Goal: Find contact information: Find contact information

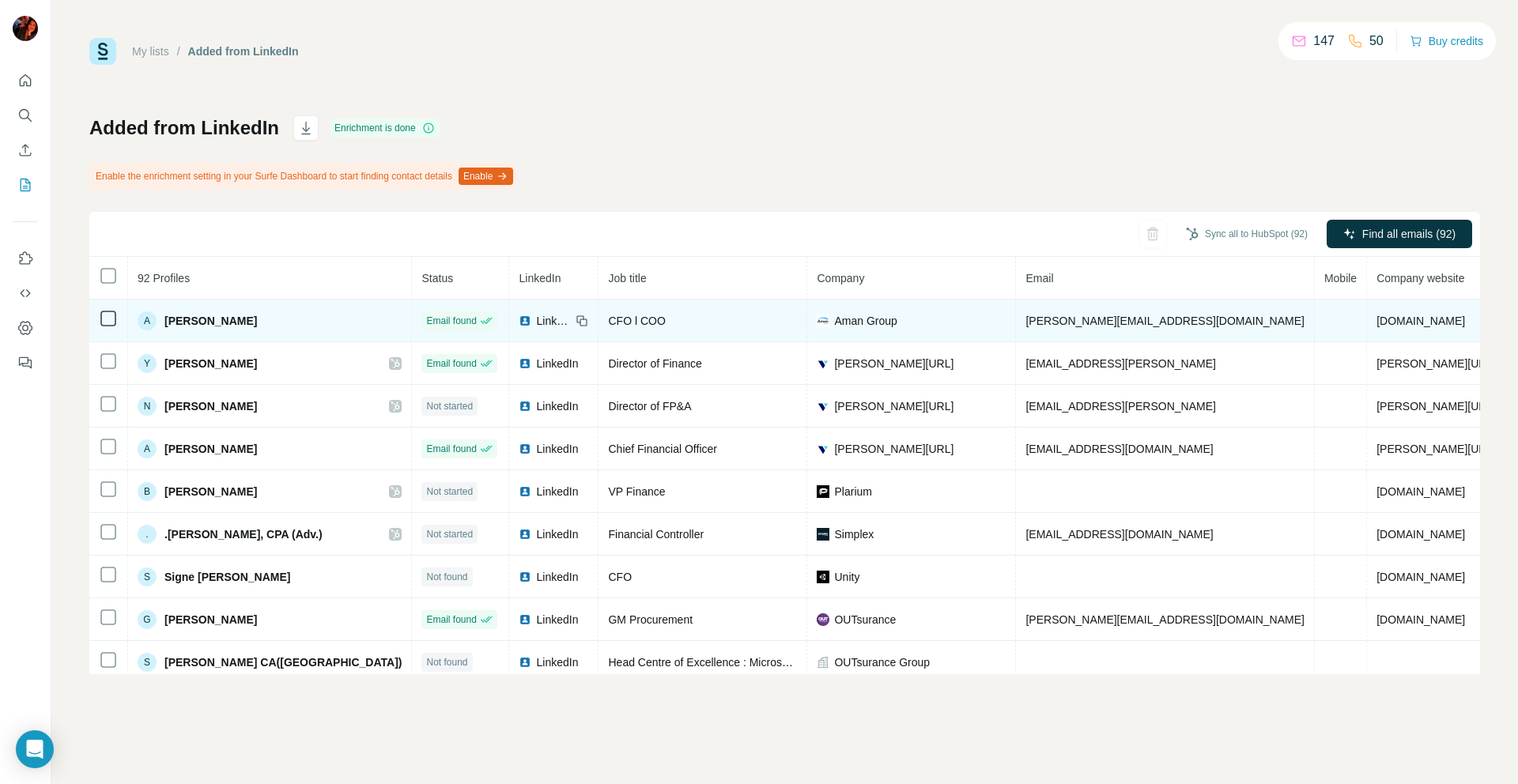
click at [257, 327] on span "[PERSON_NAME]" at bounding box center [211, 321] width 93 height 16
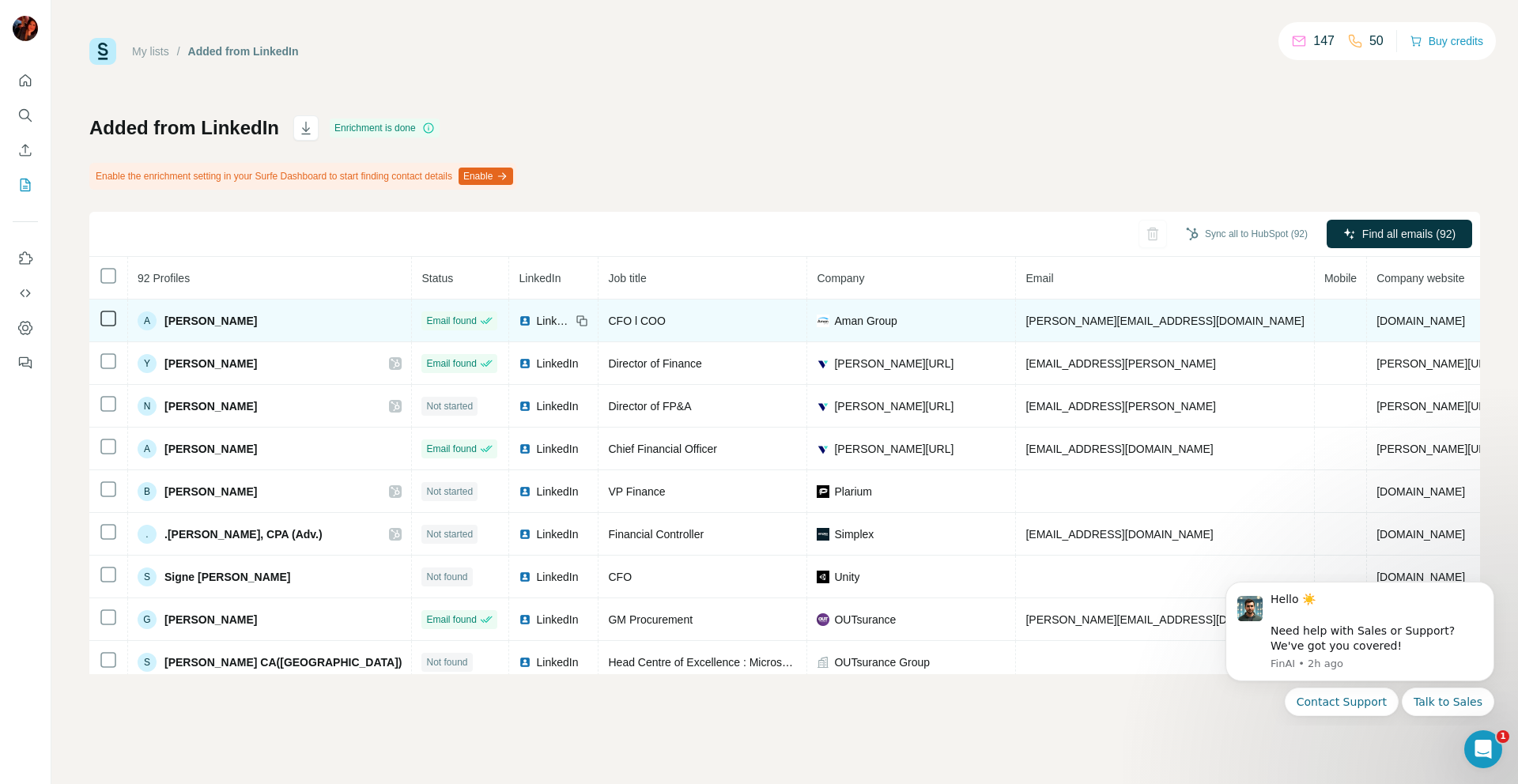
click at [238, 315] on span "[PERSON_NAME]" at bounding box center [211, 321] width 93 height 16
click at [608, 314] on div "CFO l COO" at bounding box center [703, 321] width 189 height 16
click at [608, 314] on span "CFO l COO" at bounding box center [637, 321] width 57 height 13
click at [884, 331] on td "Aman Group" at bounding box center [911, 321] width 209 height 42
click at [1025, 324] on span "[PERSON_NAME][EMAIL_ADDRESS][DOMAIN_NAME]" at bounding box center [1164, 321] width 278 height 13
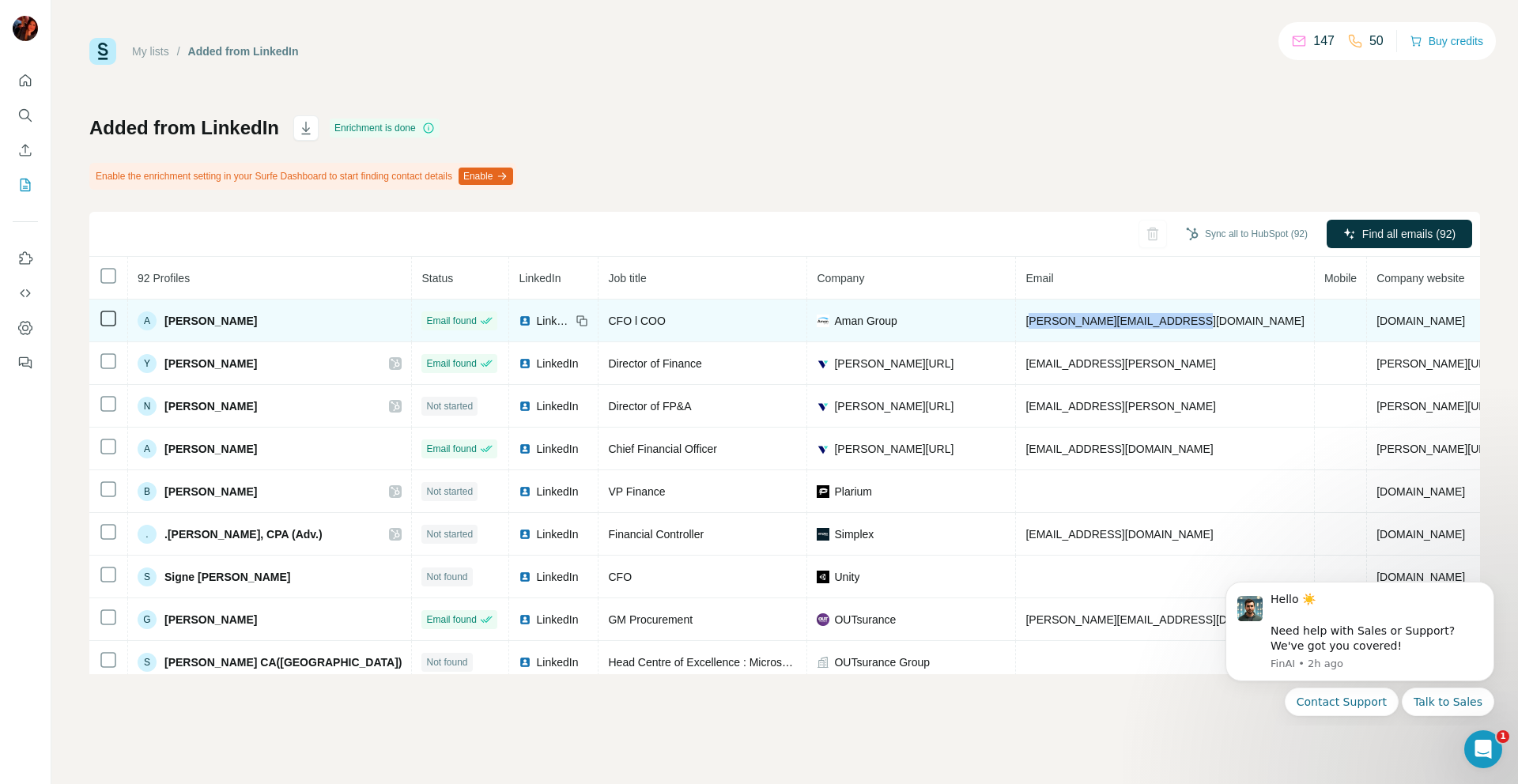
drag, startPoint x: 958, startPoint y: 321, endPoint x: 1108, endPoint y: 318, distance: 150.0
click at [1114, 318] on td "[PERSON_NAME][EMAIL_ADDRESS][DOMAIN_NAME]" at bounding box center [1165, 321] width 298 height 42
click at [1108, 318] on td "[PERSON_NAME][EMAIL_ADDRESS][DOMAIN_NAME]" at bounding box center [1165, 321] width 298 height 42
